Goal: Obtain resource: Download file/media

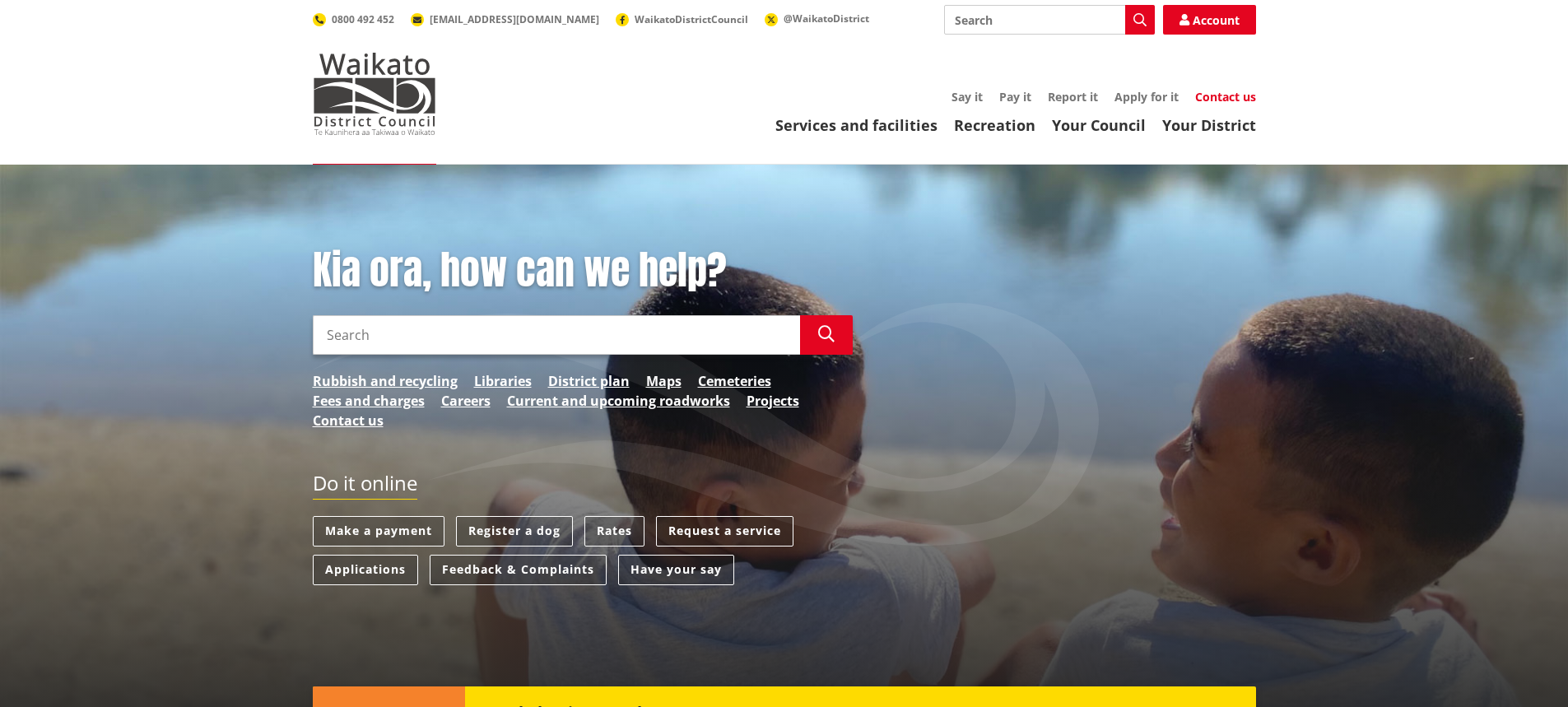
click at [1199, 96] on link "Contact us" at bounding box center [1224, 96] width 61 height 16
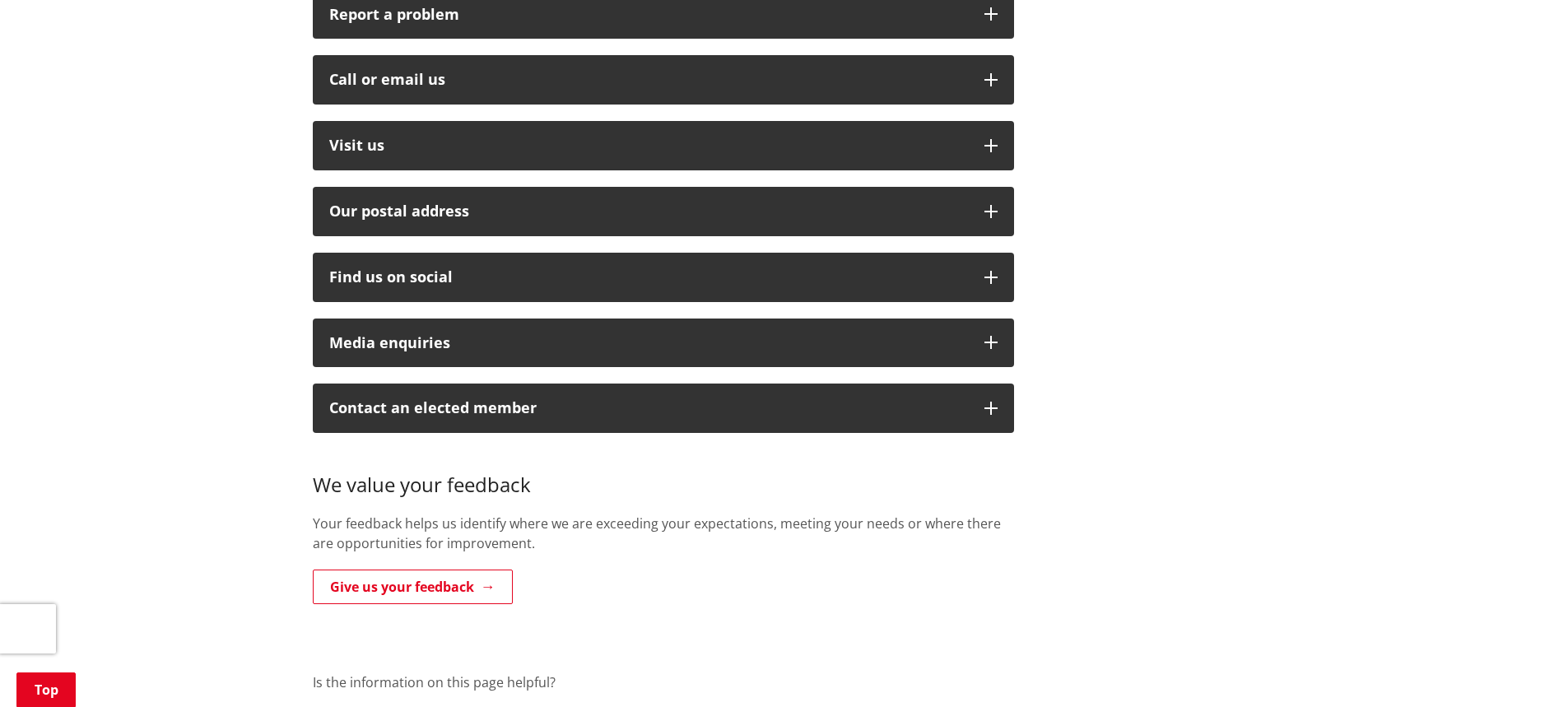
scroll to position [412, 0]
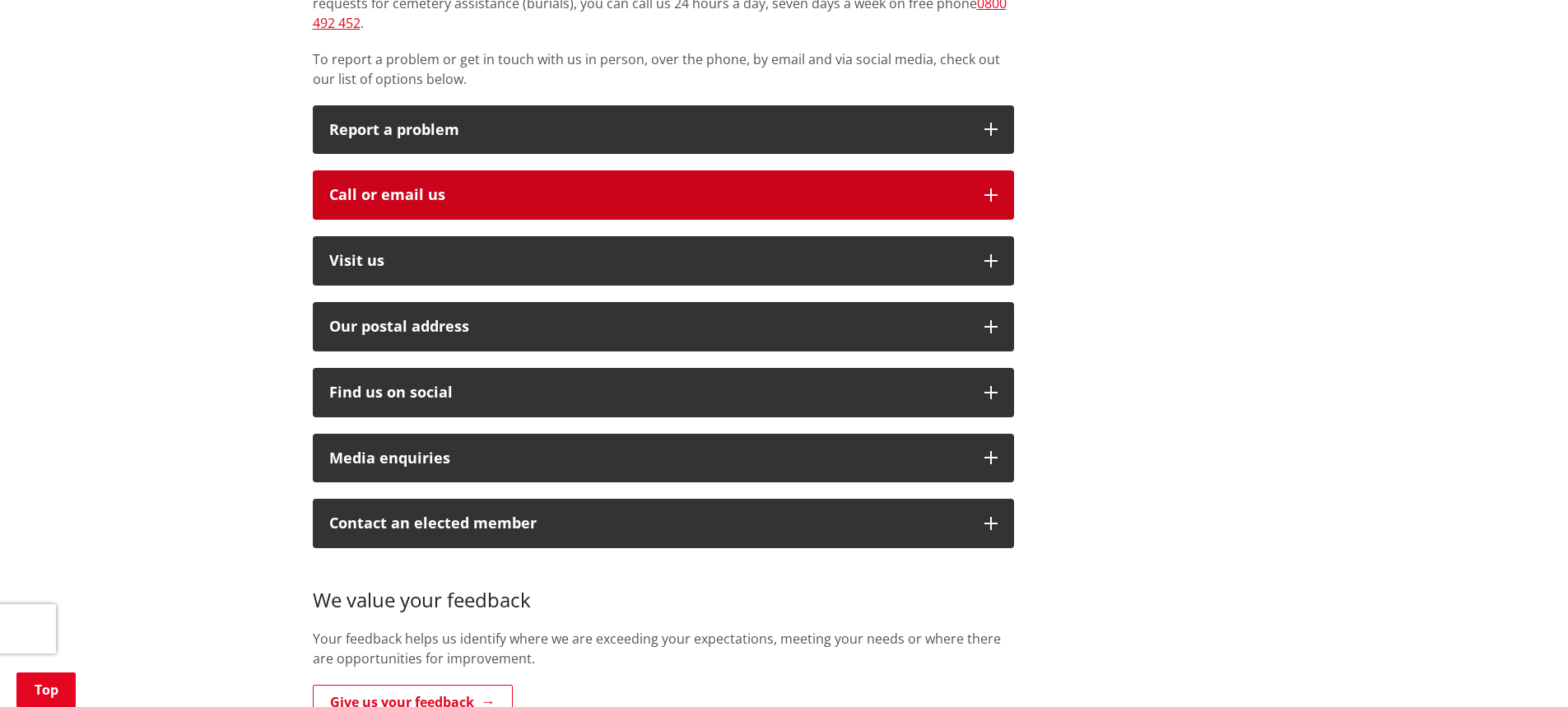
click at [987, 189] on icon "button" at bounding box center [991, 195] width 13 height 13
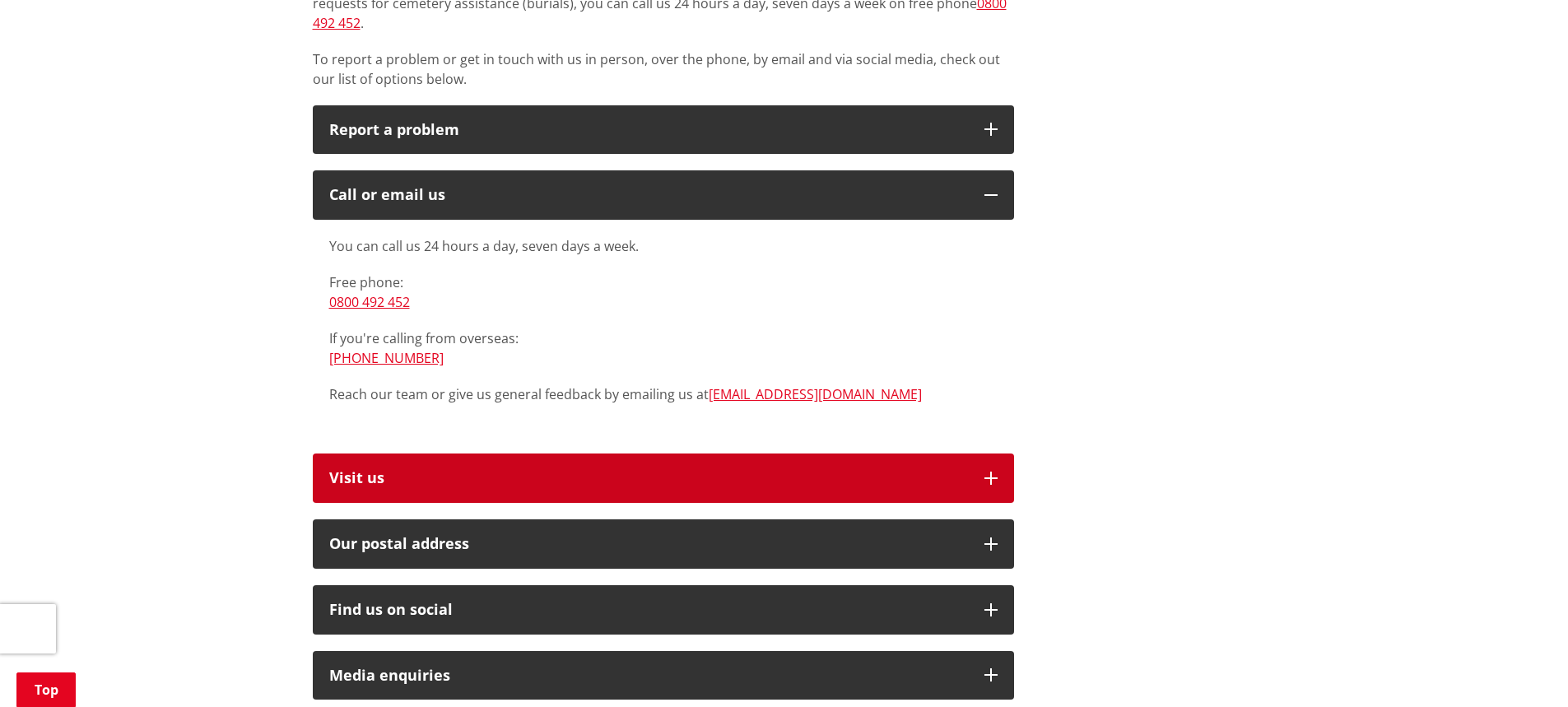
click at [979, 461] on button "Visit us" at bounding box center [663, 477] width 701 height 49
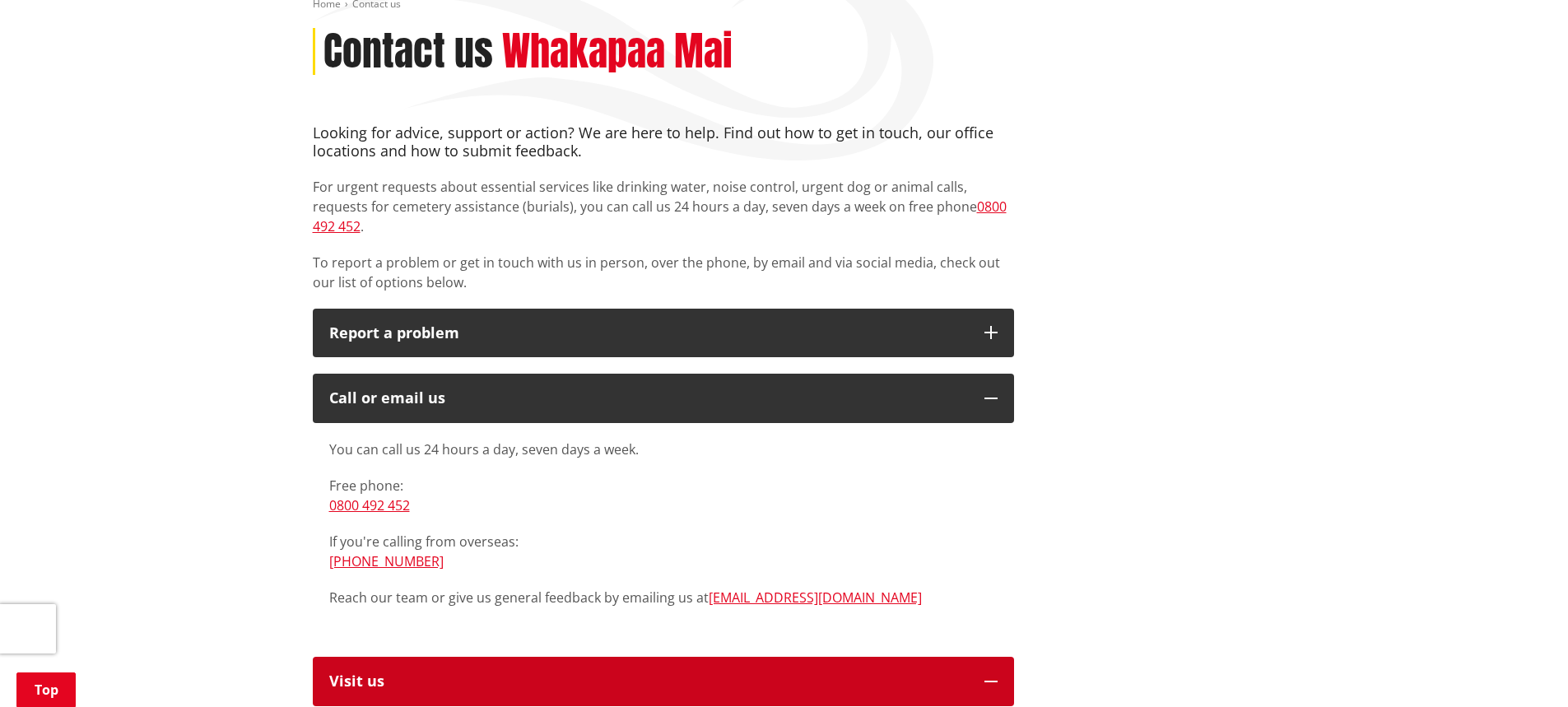
scroll to position [0, 0]
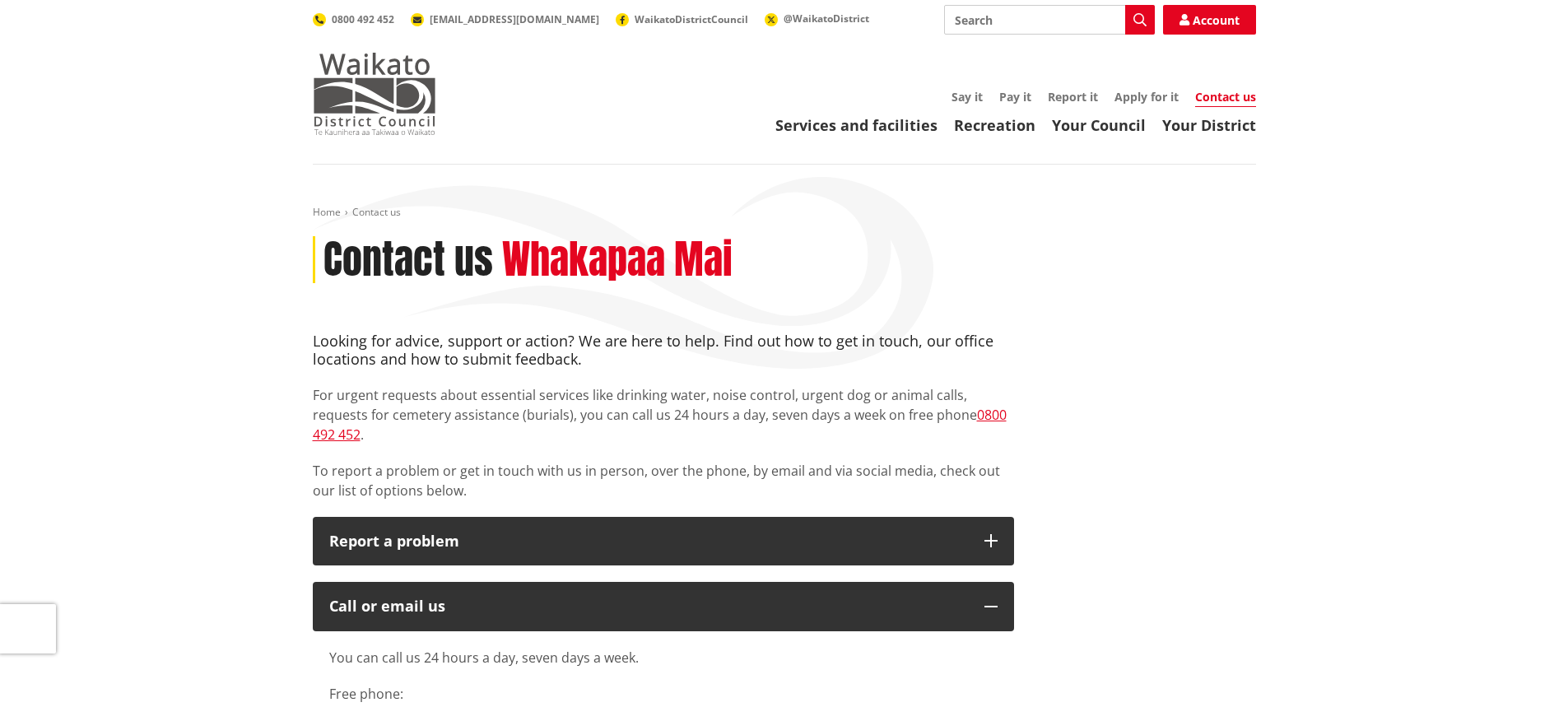
click at [395, 115] on img at bounding box center [374, 93] width 123 height 82
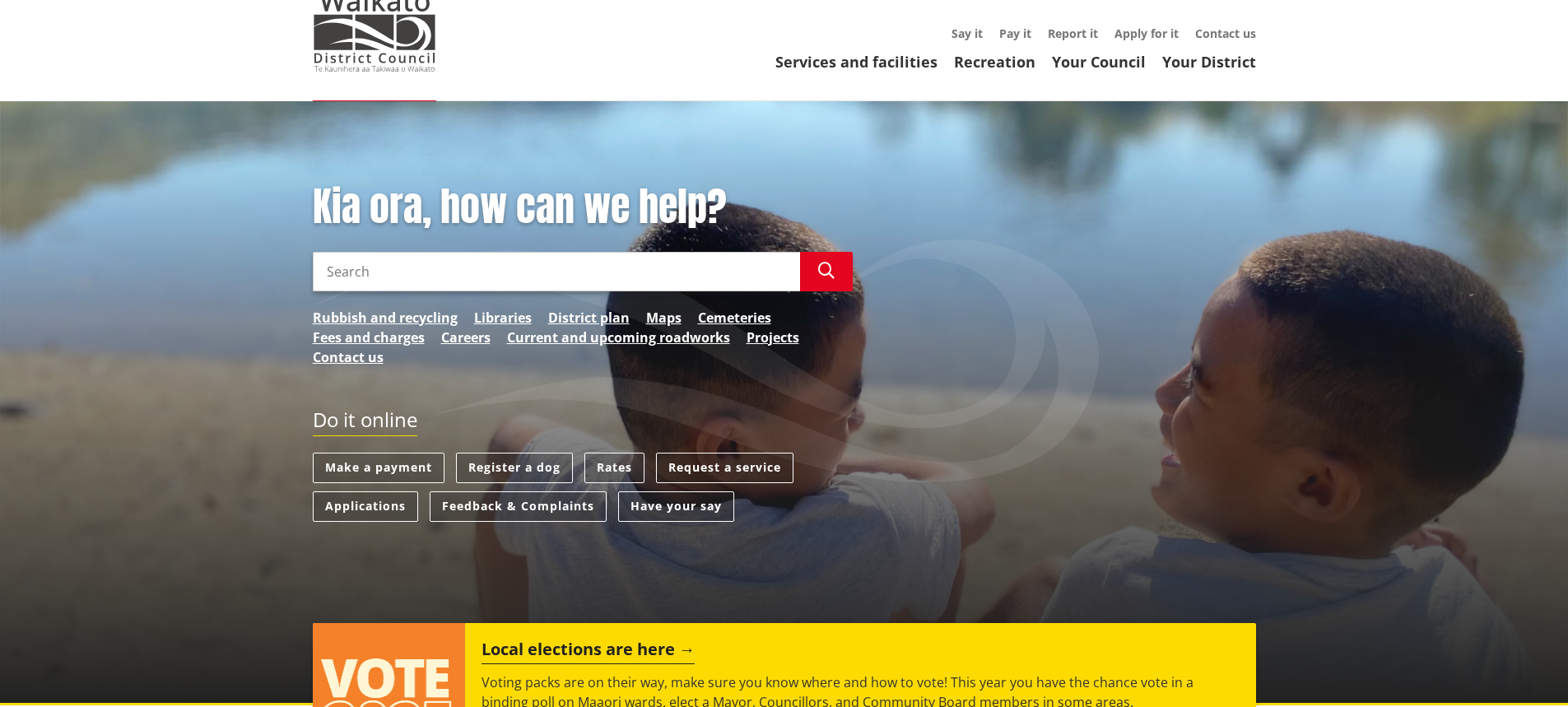
scroll to position [82, 0]
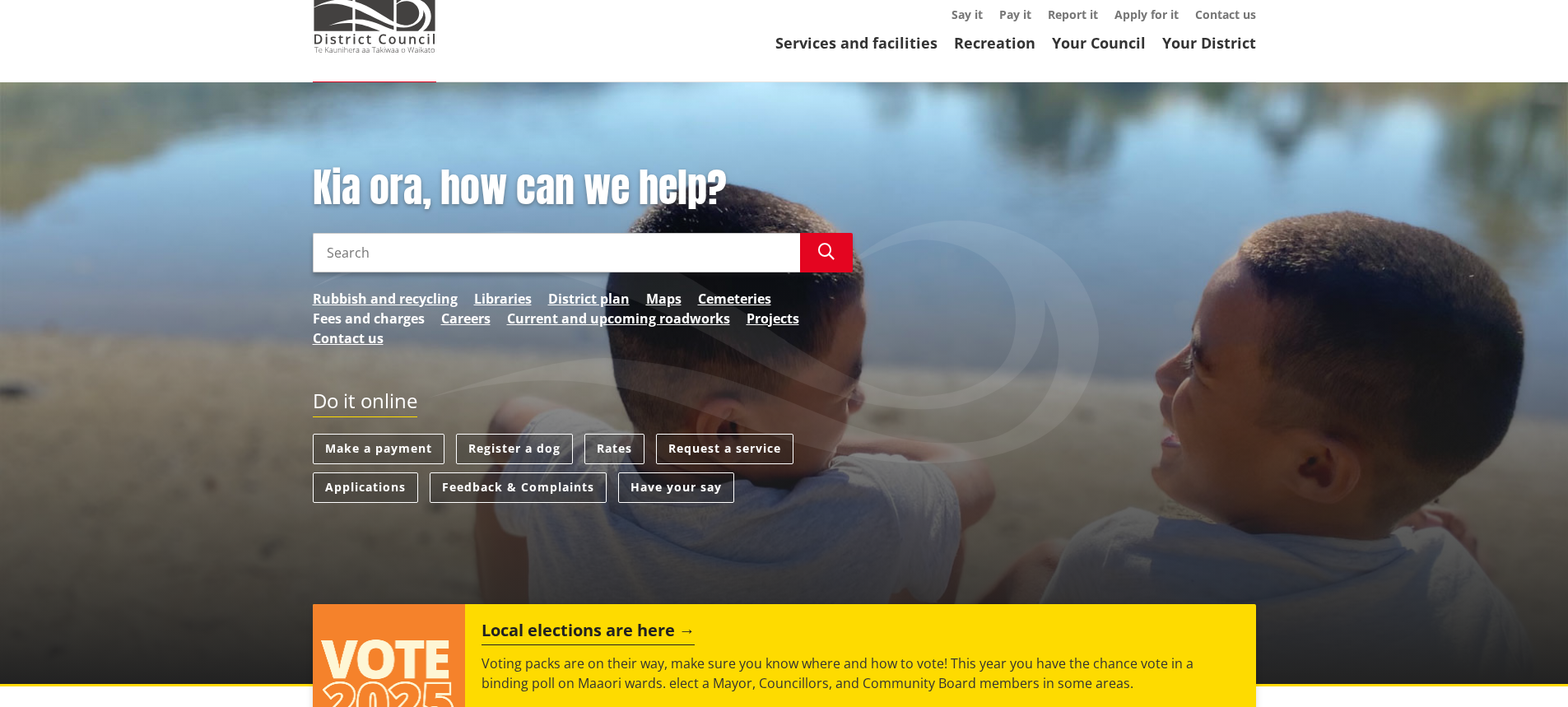
click at [387, 323] on link "Fees and charges" at bounding box center [369, 319] width 112 height 20
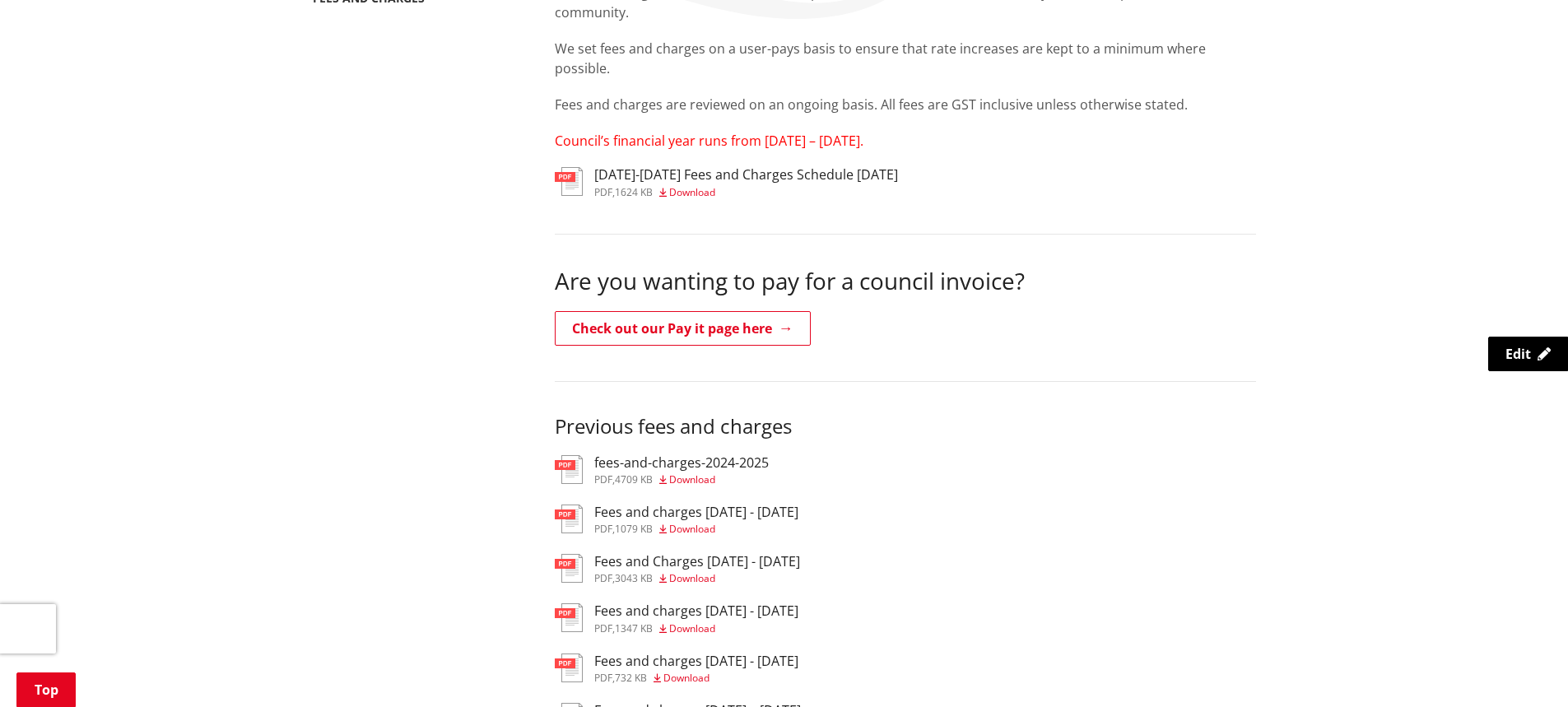
scroll to position [247, 0]
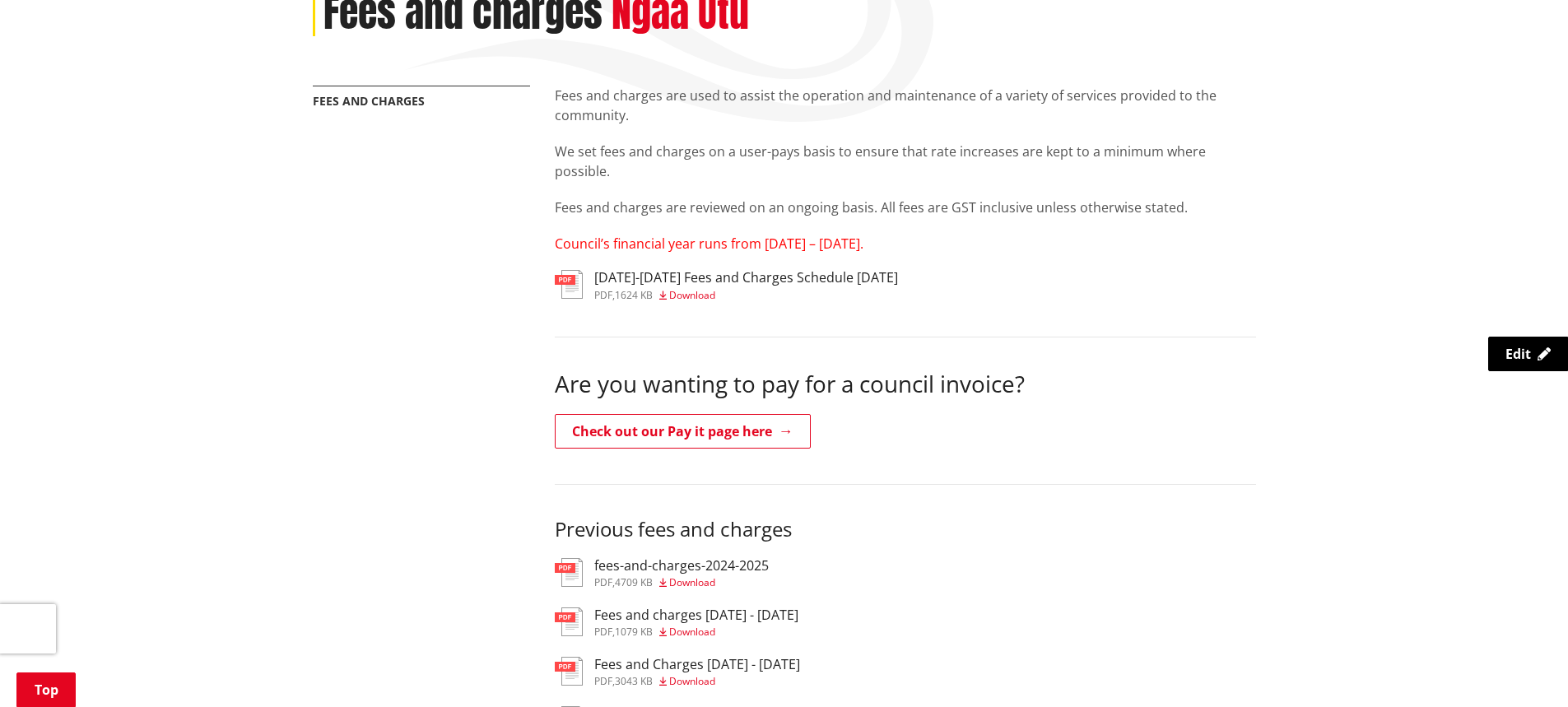
click at [705, 293] on span "Download" at bounding box center [691, 294] width 46 height 14
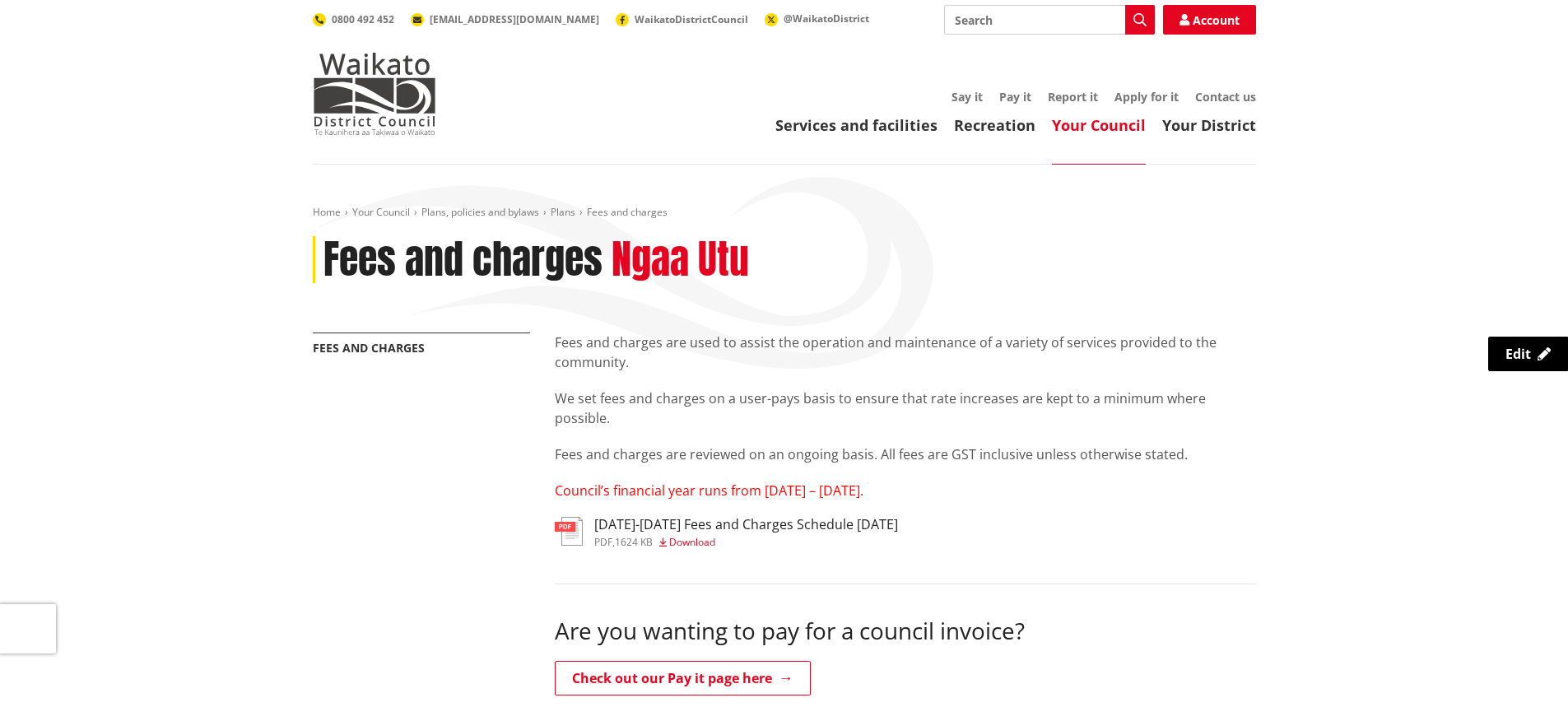
scroll to position [247, 0]
